Goal: Task Accomplishment & Management: Manage account settings

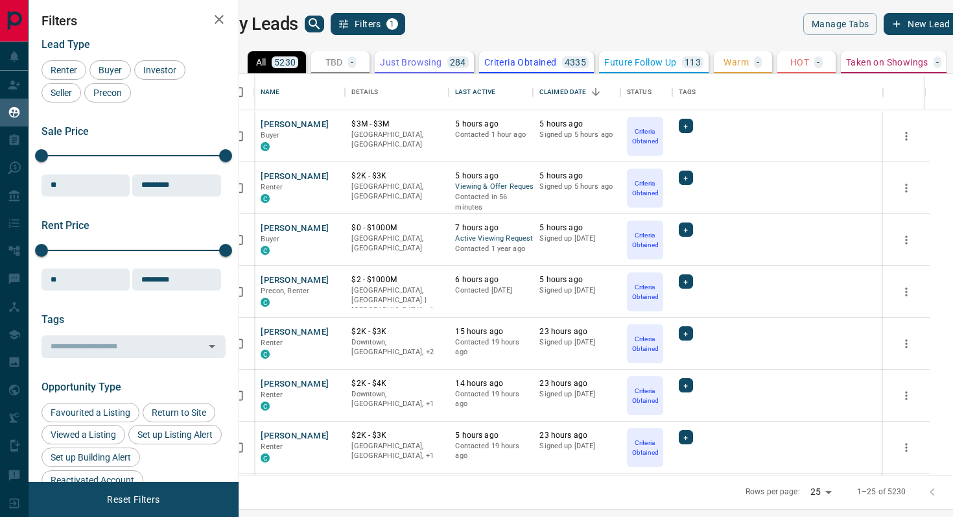
scroll to position [401, 708]
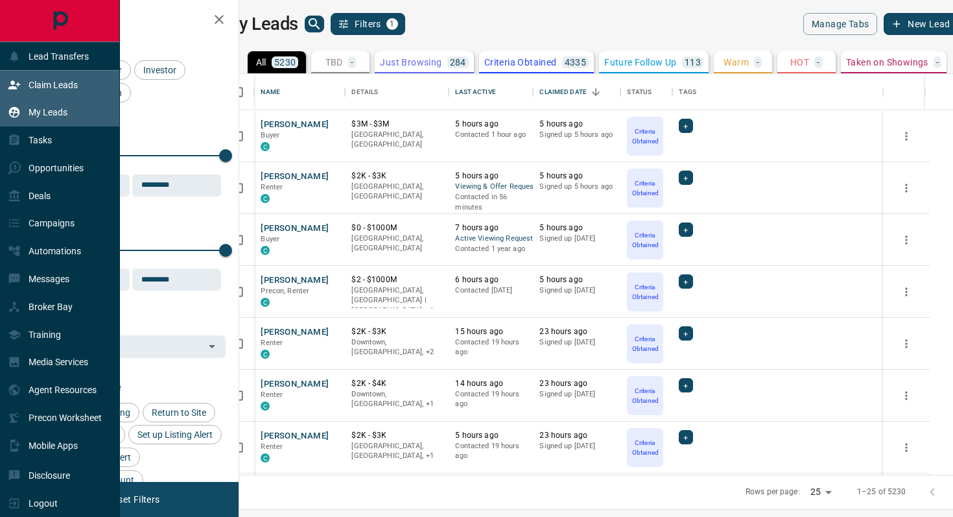
click at [64, 73] on div "Claim Leads" at bounding box center [60, 85] width 120 height 28
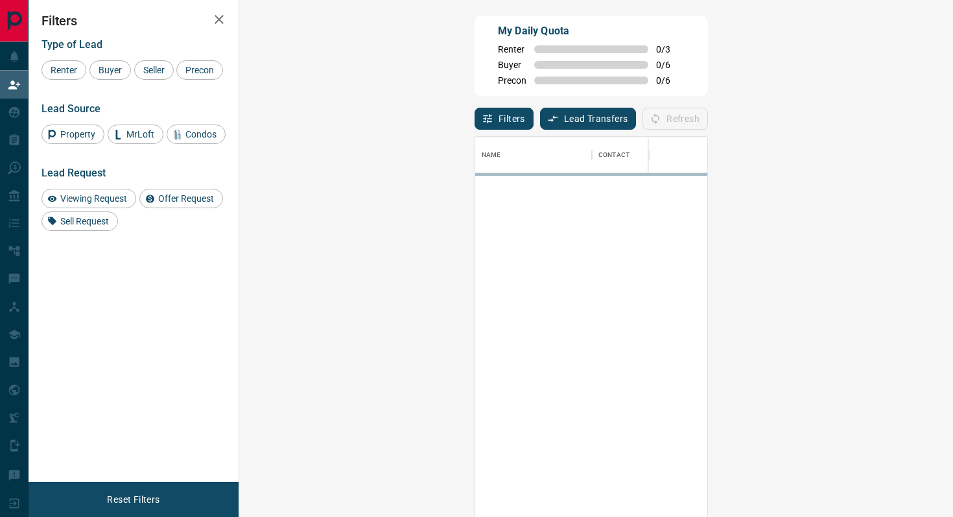
scroll to position [392, 686]
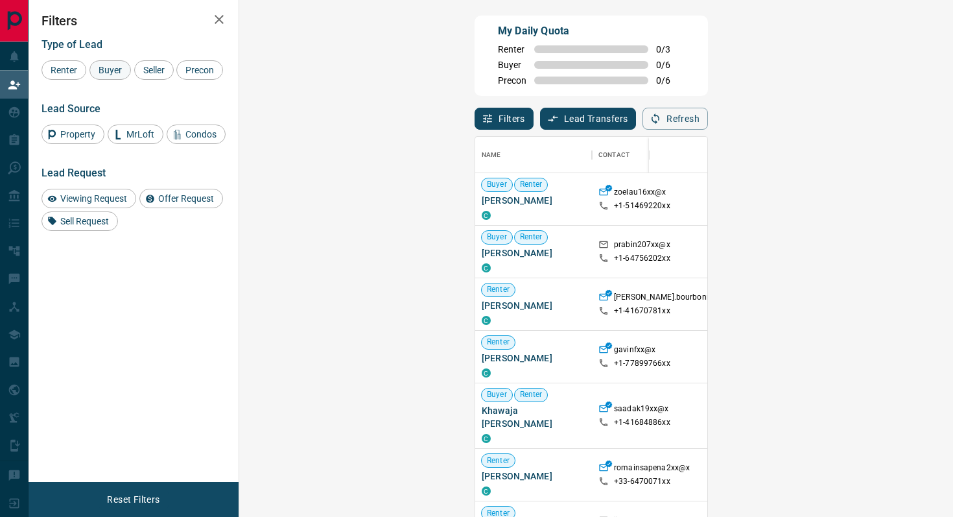
click at [130, 71] on div "Buyer" at bounding box center [109, 69] width 41 height 19
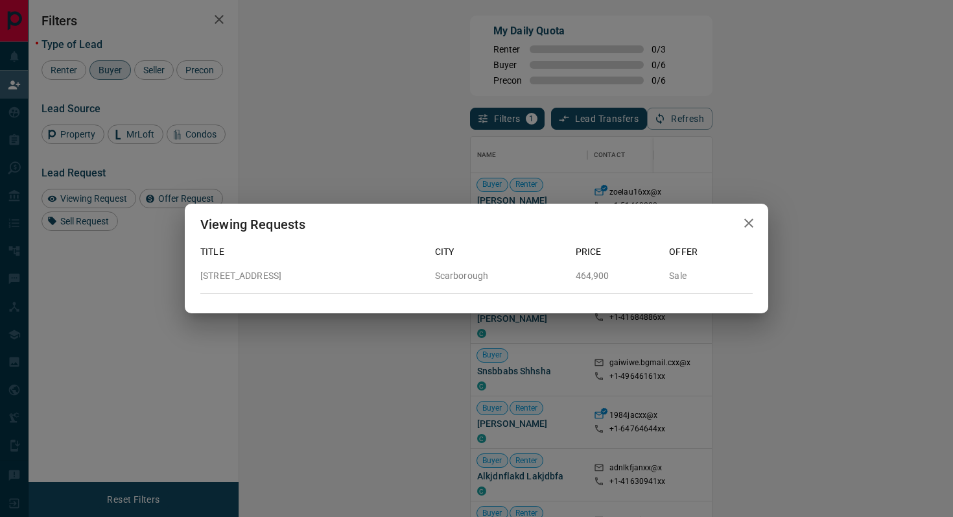
click at [753, 228] on icon "button" at bounding box center [749, 223] width 16 height 16
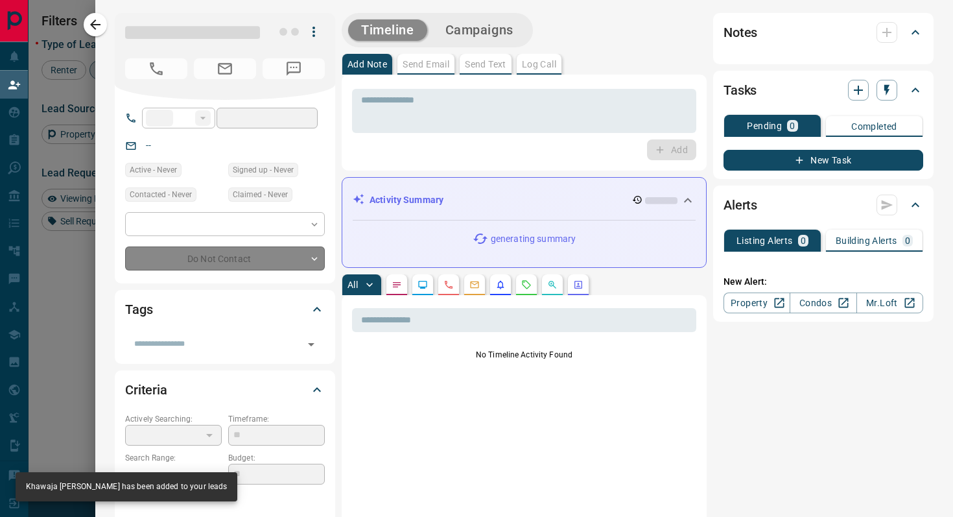
type input "**"
type input "**********"
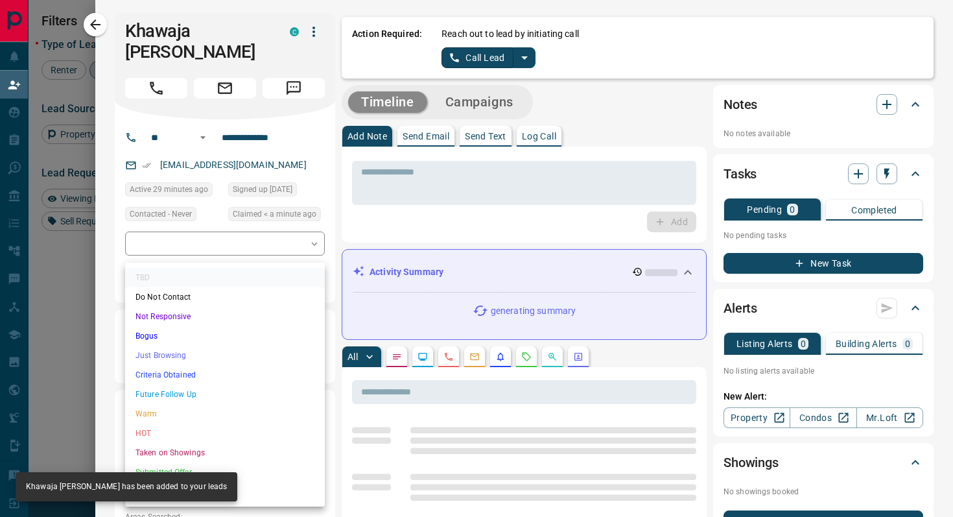
click at [272, 287] on body "Lead Transfers Claim Leads My Leads Tasks Opportunities Deals Campaigns Automat…" at bounding box center [476, 220] width 953 height 440
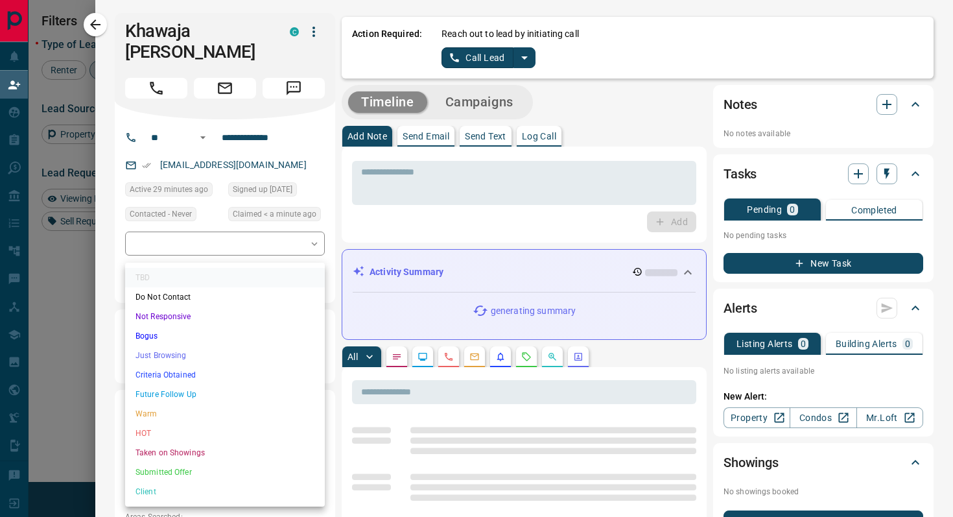
click at [207, 375] on li "Criteria Obtained" at bounding box center [225, 374] width 200 height 19
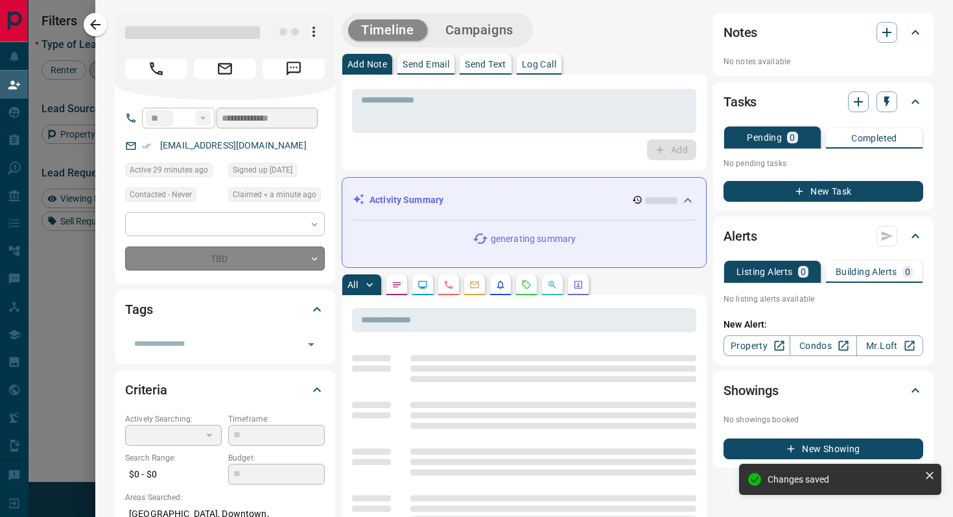
type input "*"
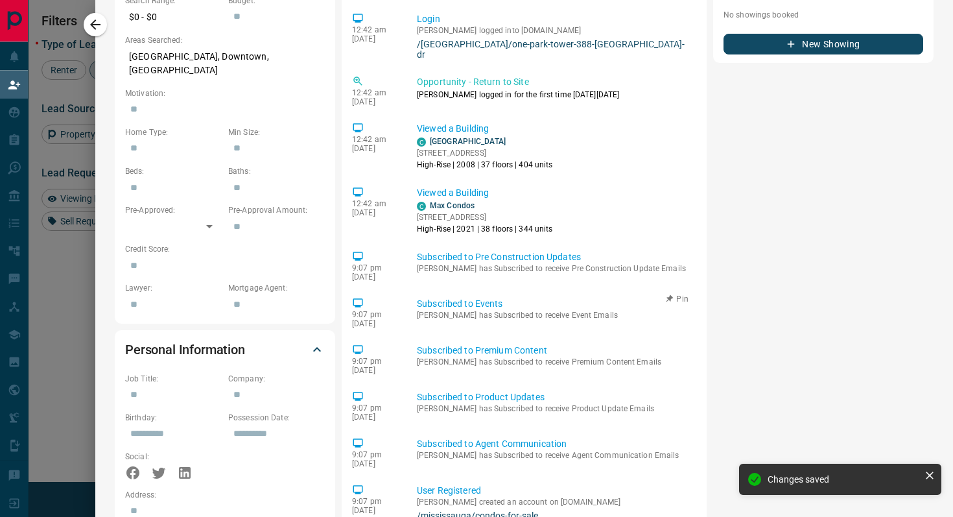
scroll to position [0, 0]
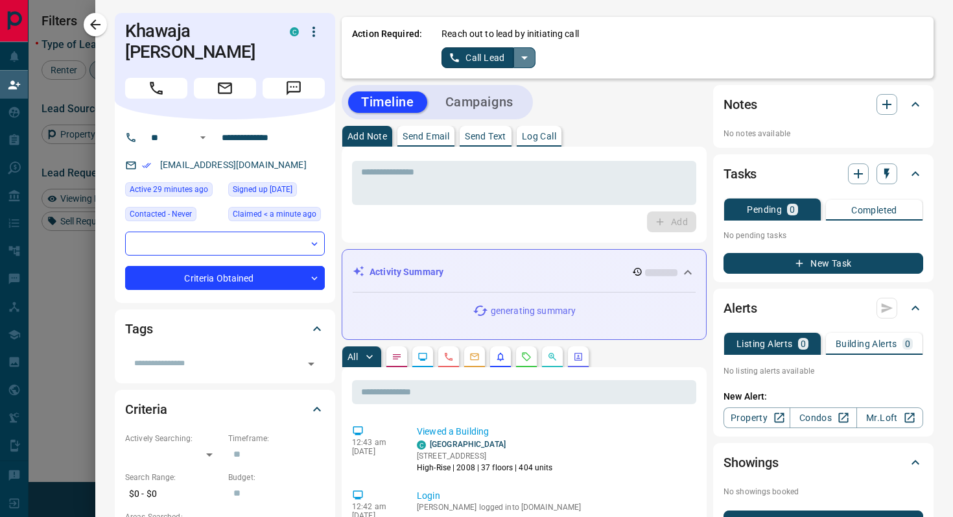
click at [527, 60] on icon "split button" at bounding box center [525, 58] width 16 height 16
click at [514, 93] on li "Log Manual Call" at bounding box center [488, 102] width 79 height 19
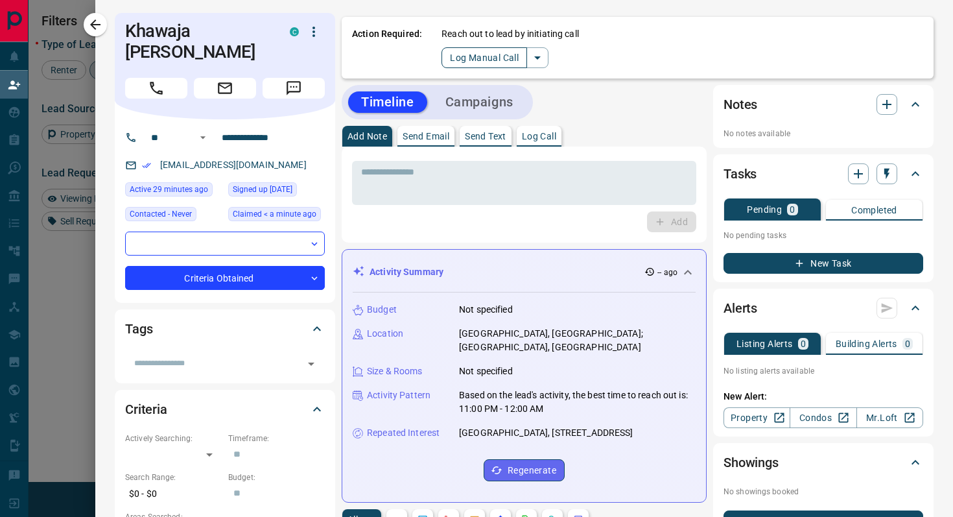
click at [451, 58] on button "Log Manual Call" at bounding box center [485, 57] width 86 height 21
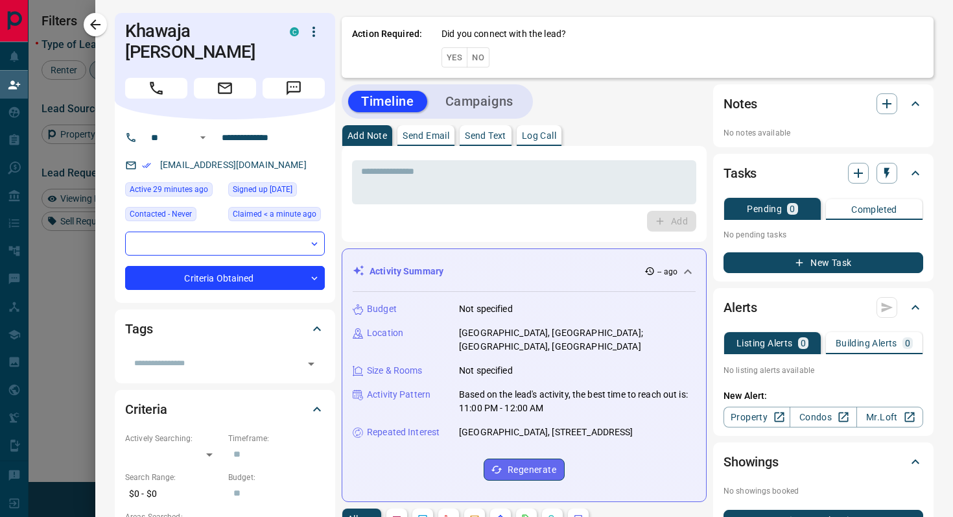
click at [451, 58] on button "Yes" at bounding box center [455, 57] width 26 height 20
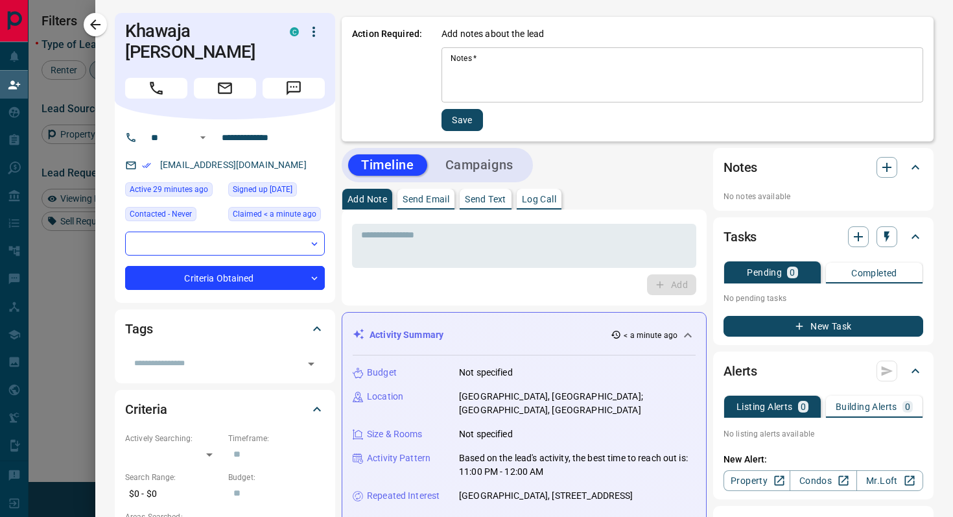
click at [525, 78] on textarea "Notes   *" at bounding box center [683, 75] width 464 height 44
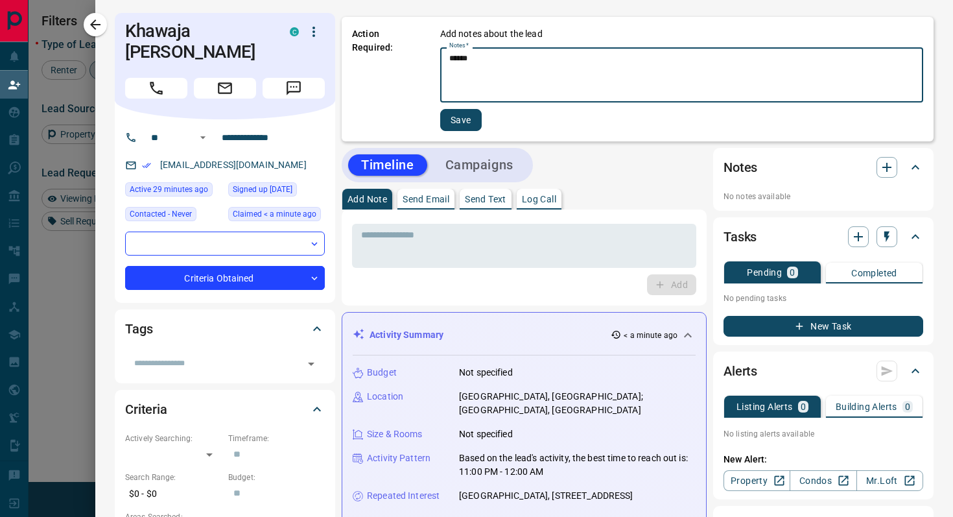
type textarea "******"
click at [460, 123] on button "Save" at bounding box center [460, 120] width 41 height 22
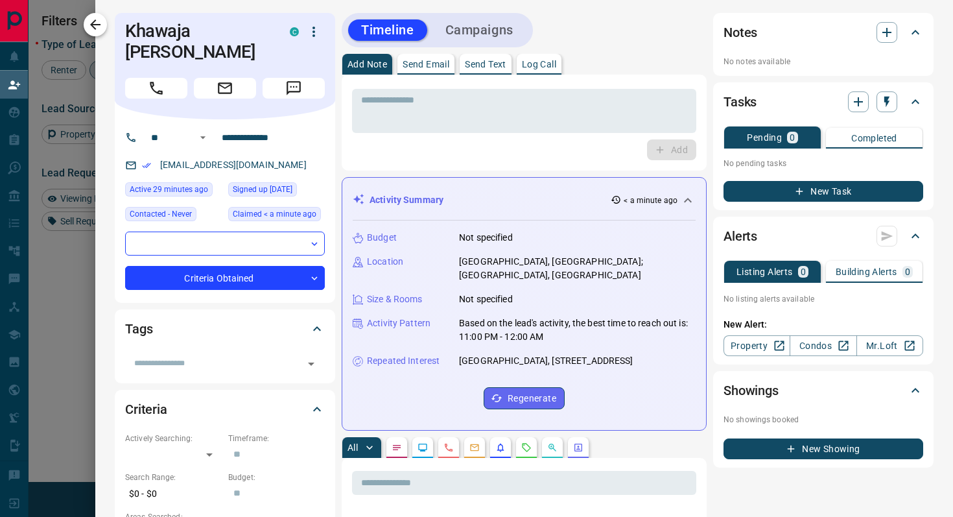
click at [97, 24] on icon "button" at bounding box center [95, 24] width 10 height 10
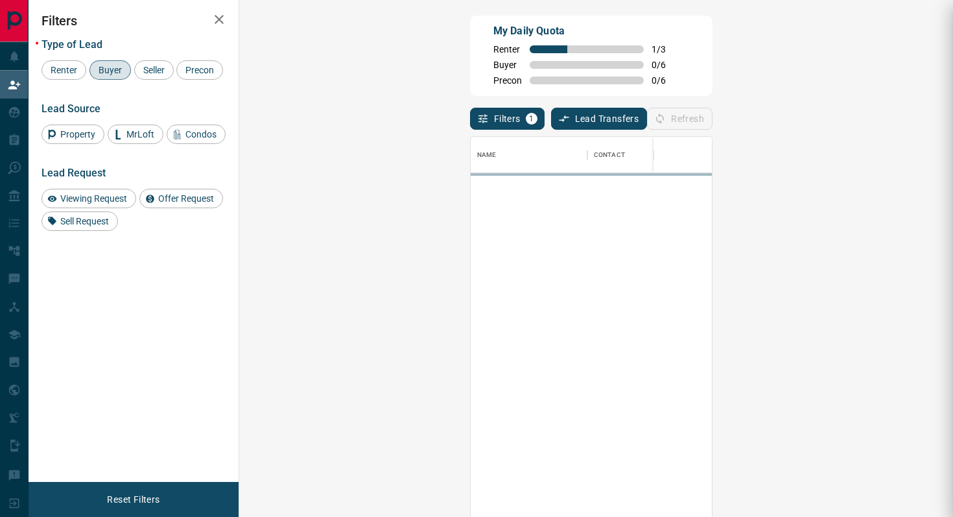
scroll to position [392, 686]
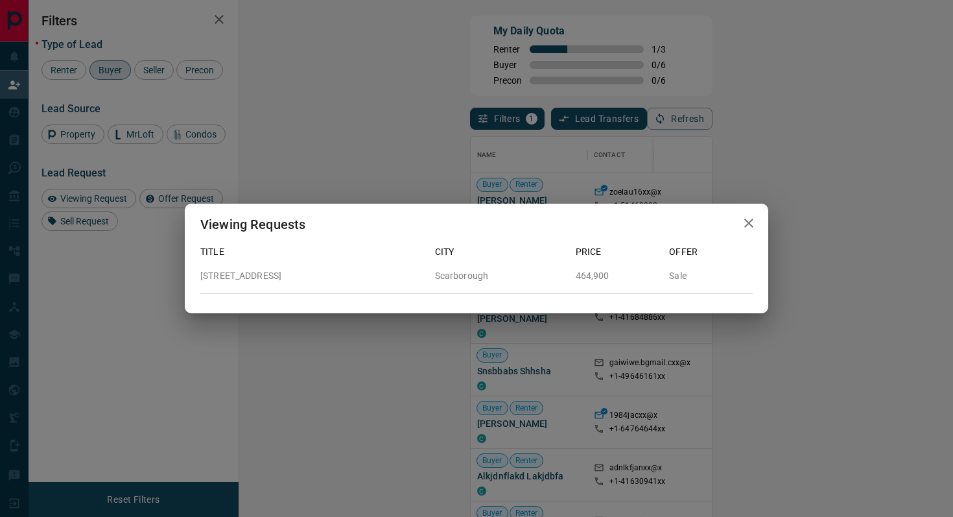
click at [746, 218] on icon "button" at bounding box center [749, 223] width 16 height 16
